Goal: Communication & Community: Ask a question

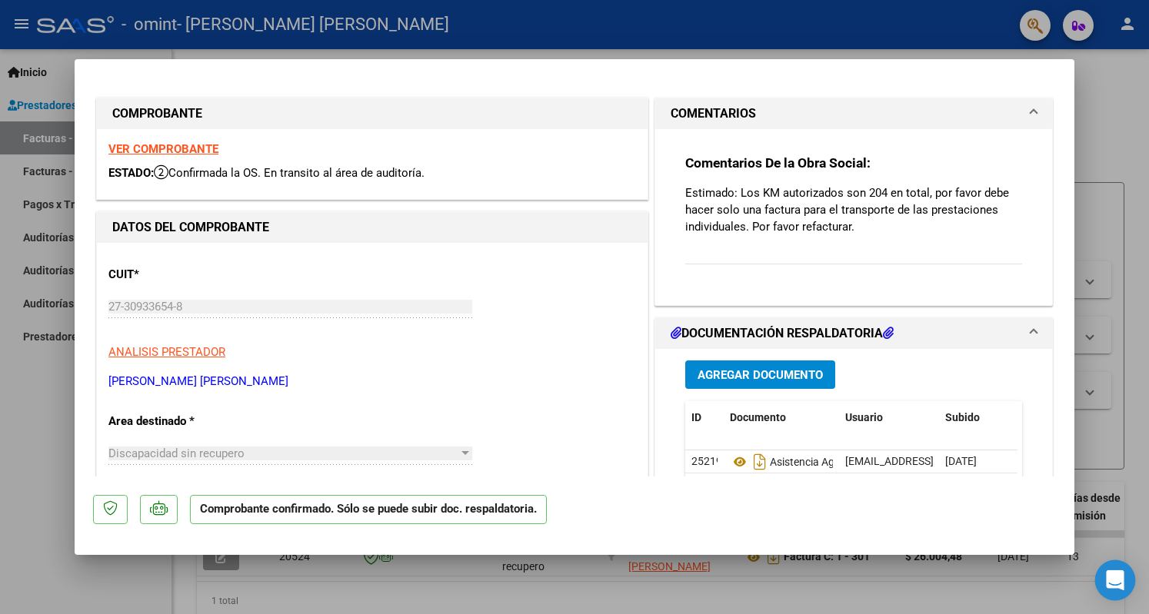
click at [1113, 578] on icon "Open Intercom Messenger" at bounding box center [1115, 581] width 18 height 20
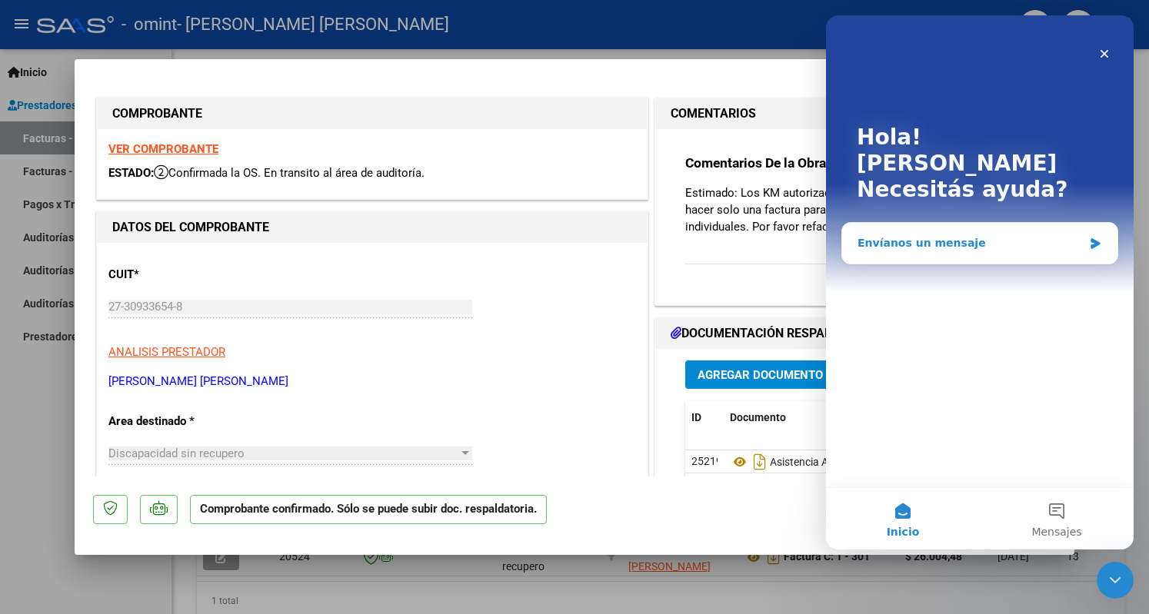
click at [1087, 223] on div "Envíanos un mensaje" at bounding box center [979, 243] width 275 height 41
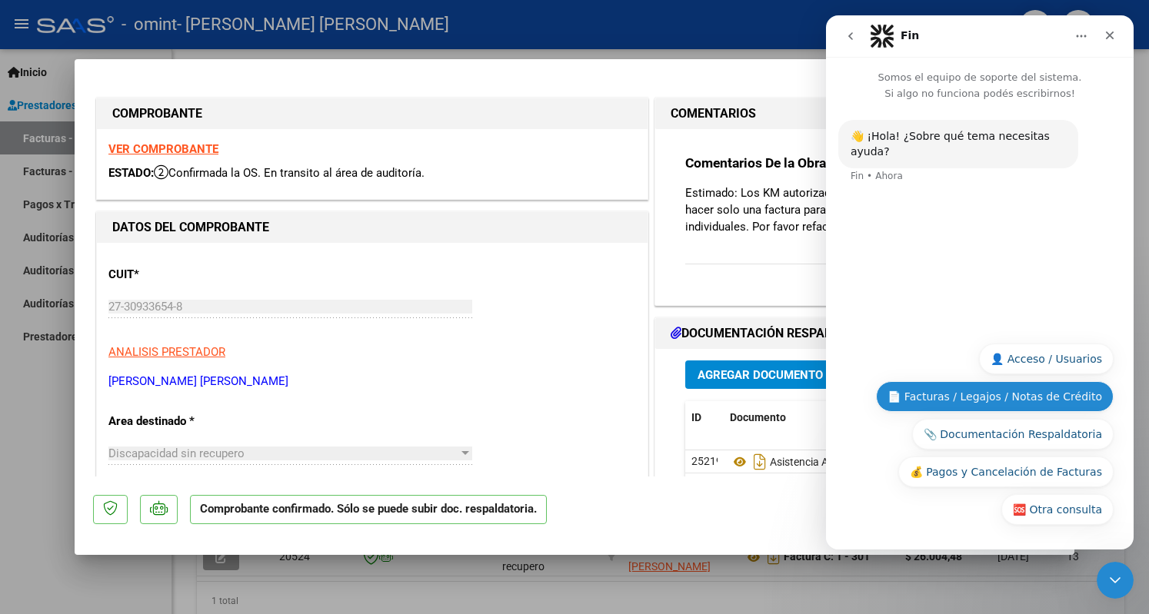
click at [1001, 393] on button "📄 Facturas / Legajos / Notas de Crédito" at bounding box center [995, 396] width 238 height 31
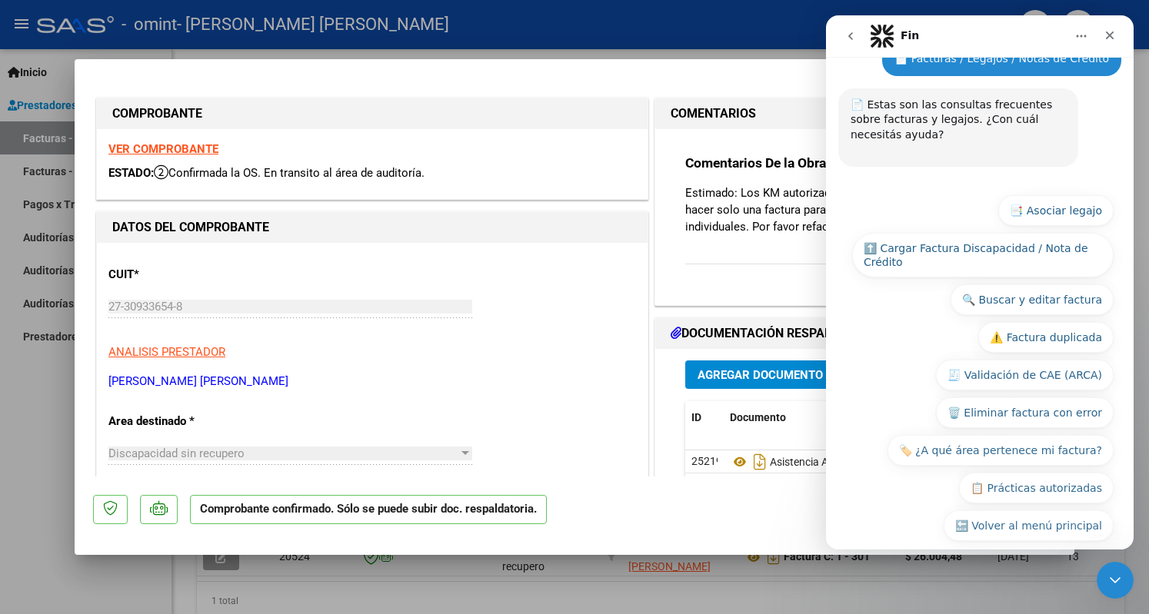
scroll to position [139, 0]
click at [1039, 472] on button "📋 Prácticas autorizadas" at bounding box center [1036, 487] width 155 height 31
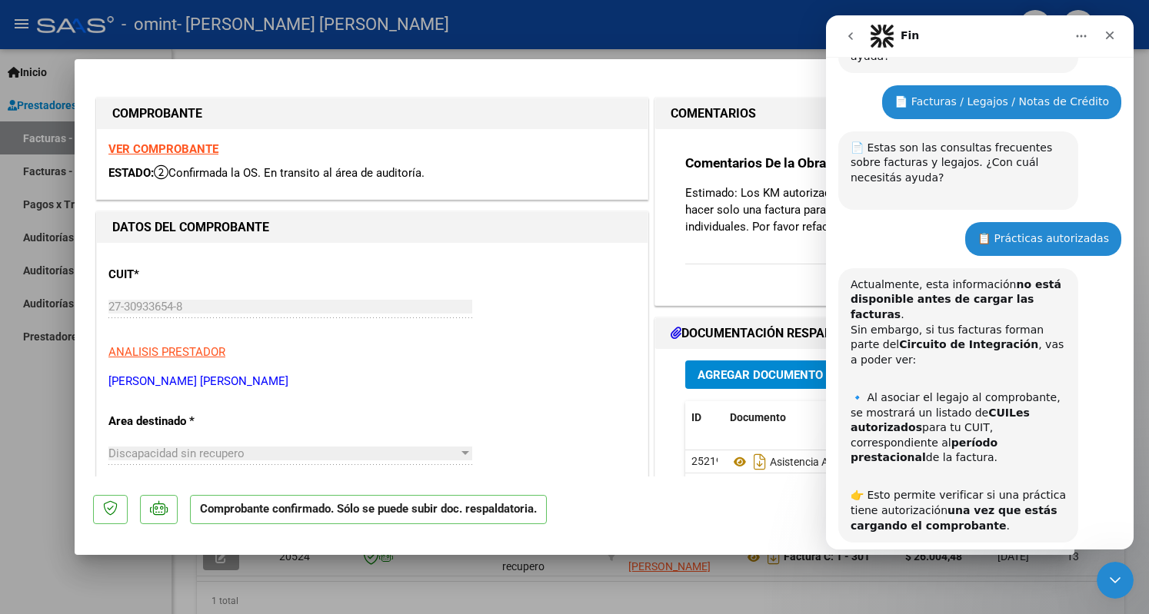
scroll to position [114, 0]
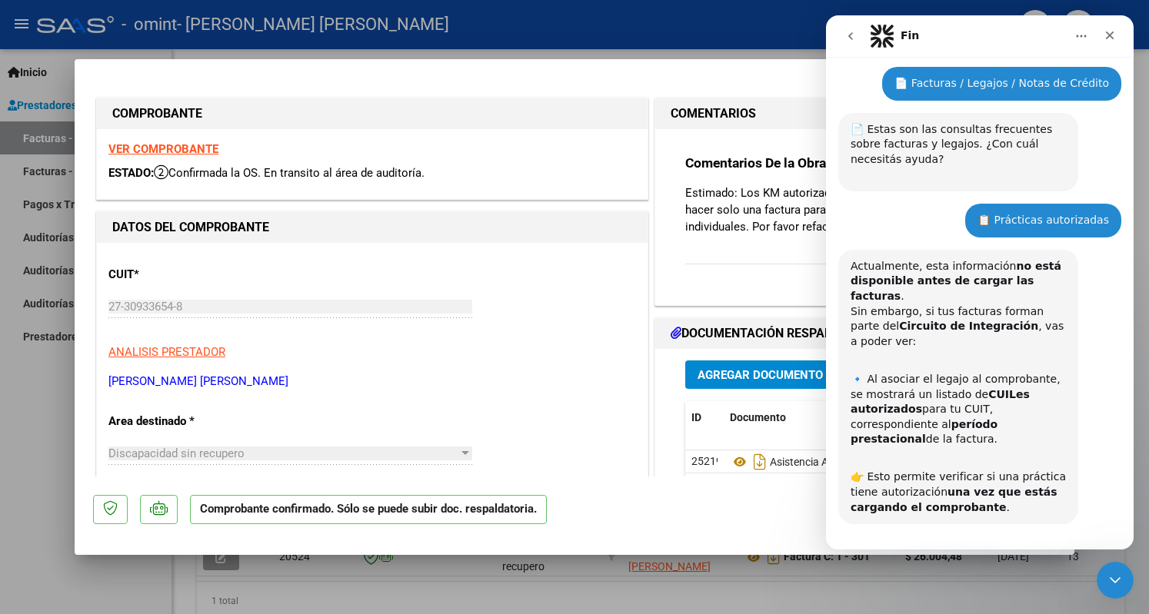
click at [1073, 553] on button "⏭️ Continuar" at bounding box center [1067, 568] width 92 height 31
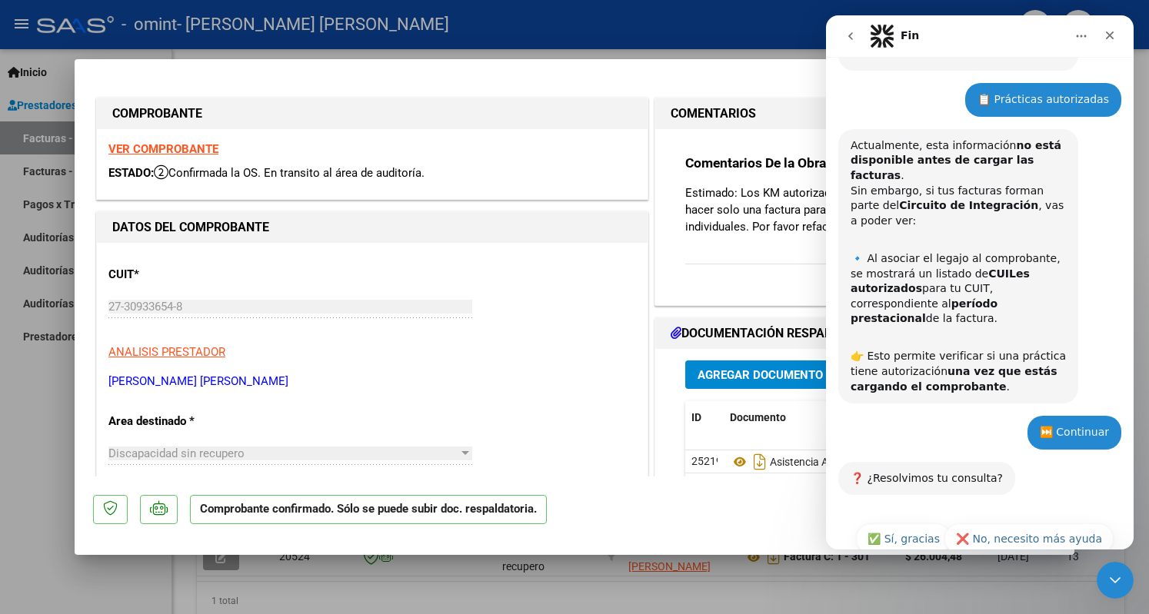
scroll to position [241, 0]
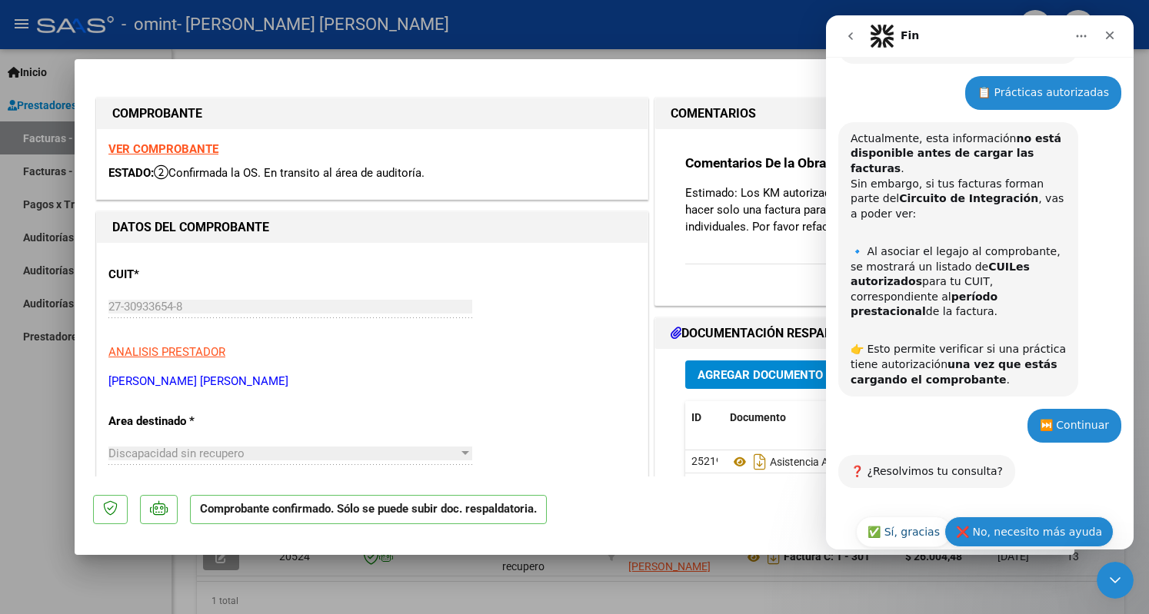
click at [1023, 517] on button "❌ No, necesito más ayuda" at bounding box center [1028, 532] width 169 height 31
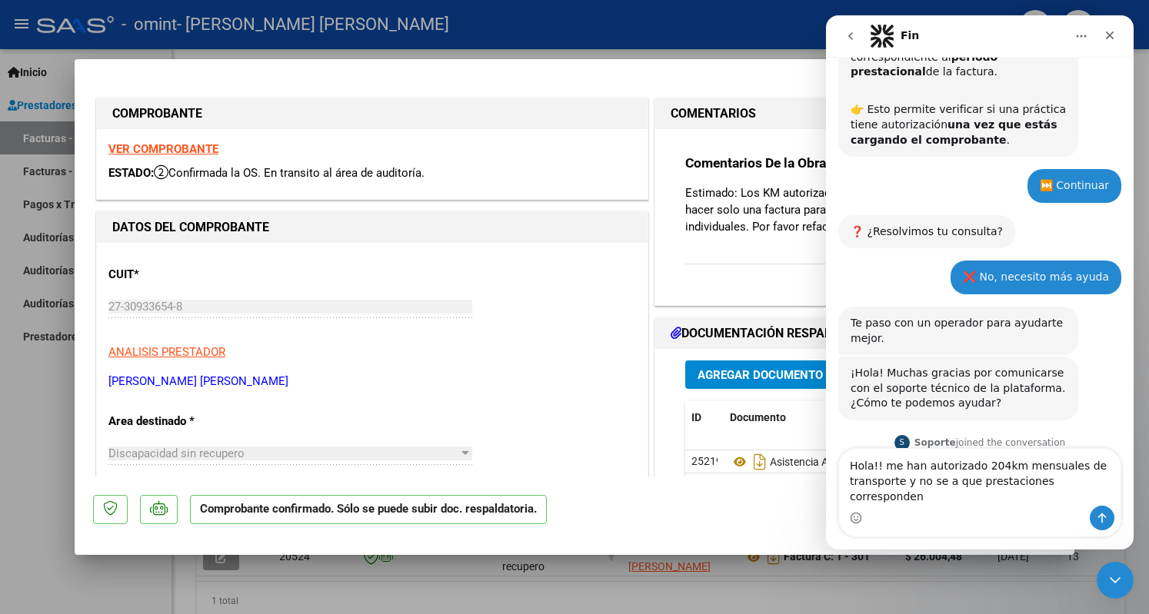
scroll to position [490, 0]
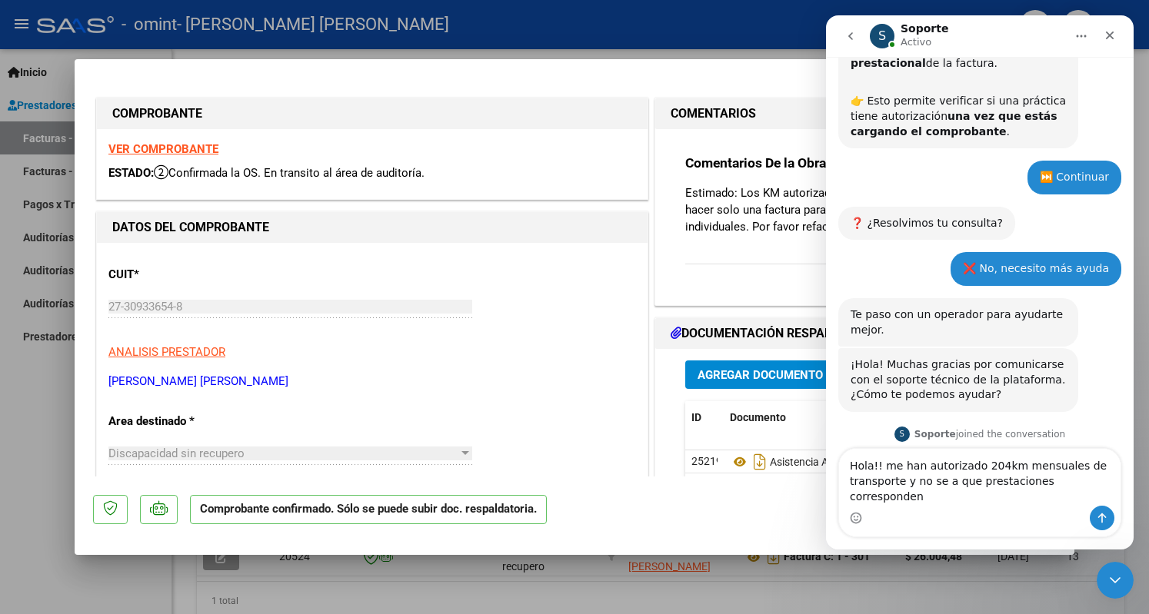
type textarea "Hola!! me han autorizado 204km mensuales de transporte y no se a que prestacion…"
click at [1102, 516] on icon "Enviar un mensaje…" at bounding box center [1102, 519] width 8 height 10
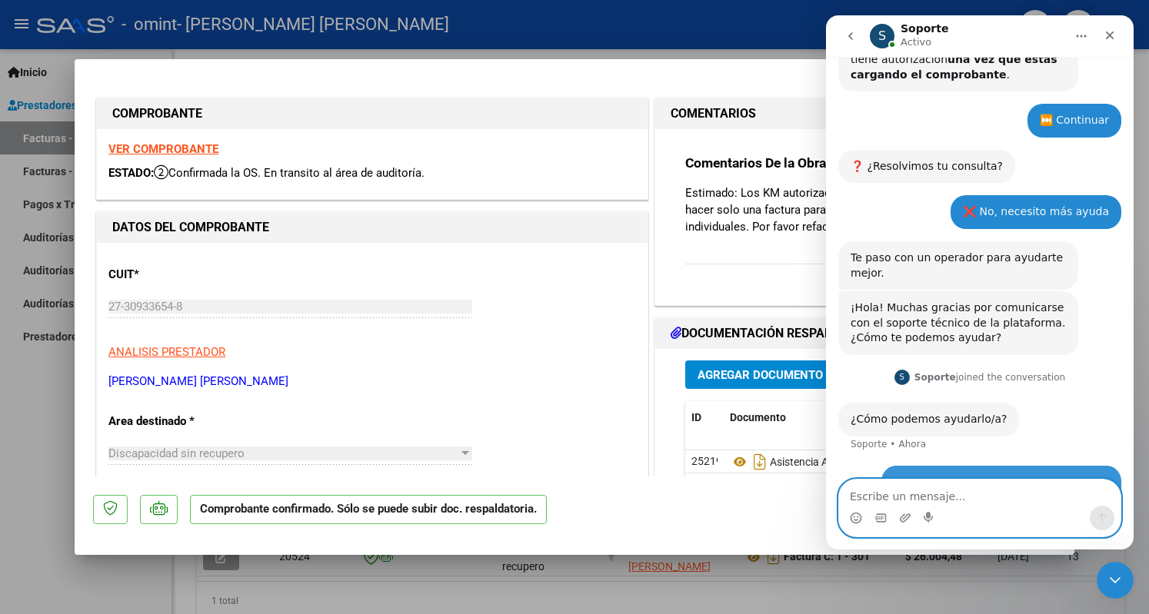
scroll to position [551, 0]
